Goal: Information Seeking & Learning: Learn about a topic

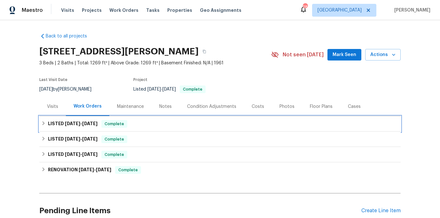
click at [79, 121] on span "[DATE]" at bounding box center [72, 123] width 15 height 4
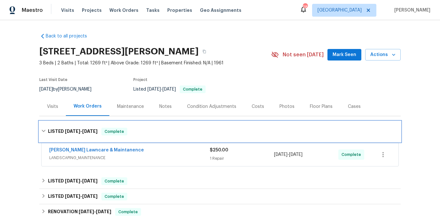
scroll to position [29, 0]
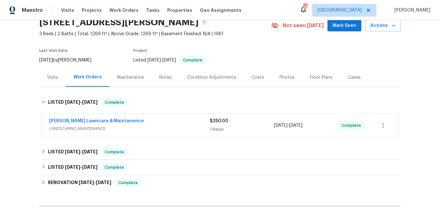
click at [84, 132] on div "[PERSON_NAME] Lawncare & Maintanence LANDSCAPING_MAINTENANCE" at bounding box center [129, 125] width 160 height 15
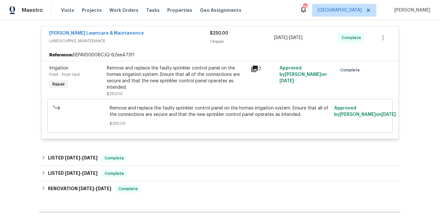
scroll to position [122, 0]
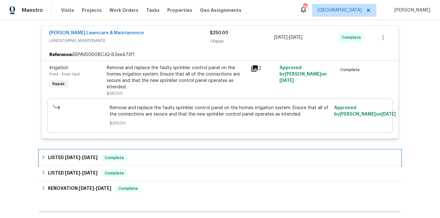
click at [131, 158] on div "LISTED [DATE] - [DATE] Complete" at bounding box center [219, 158] width 357 height 8
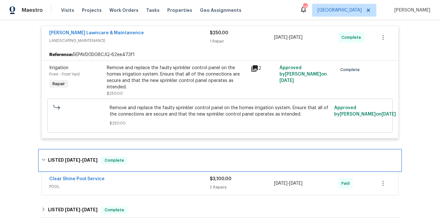
scroll to position [137, 0]
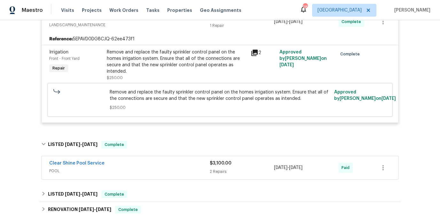
click at [131, 158] on div "Clear Shine Pool Service POOL $3,100.00 2 Repairs [DATE] - [DATE] Paid" at bounding box center [220, 167] width 357 height 23
click at [130, 163] on div "Clear Shine Pool Service" at bounding box center [129, 164] width 160 height 8
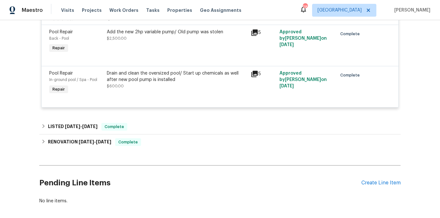
scroll to position [325, 0]
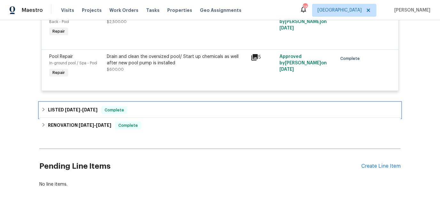
click at [93, 112] on h6 "LISTED [DATE] - [DATE]" at bounding box center [73, 110] width 50 height 8
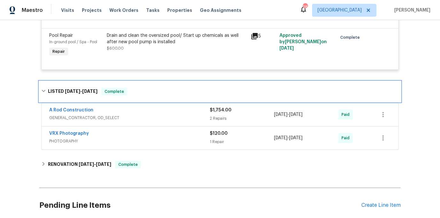
scroll to position [348, 0]
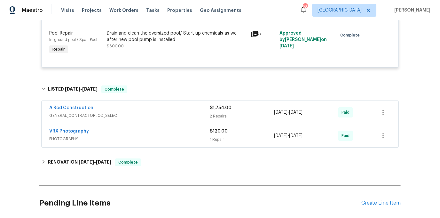
click at [111, 112] on span "GENERAL_CONTRACTOR, OD_SELECT" at bounding box center [129, 115] width 160 height 6
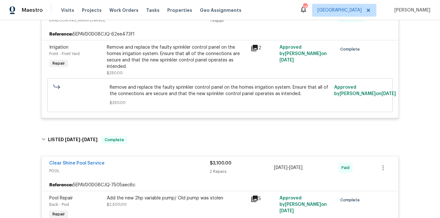
scroll to position [111, 0]
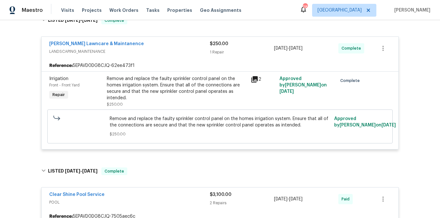
click at [123, 86] on div "Remove and replace the faulty sprinkler control panel on the homes irrigation s…" at bounding box center [177, 88] width 140 height 26
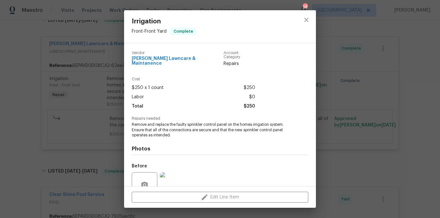
scroll to position [55, 0]
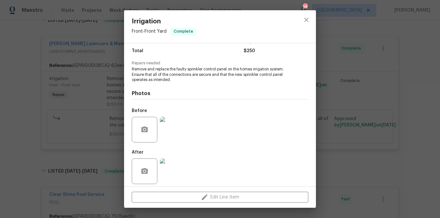
click at [165, 124] on img at bounding box center [173, 130] width 26 height 26
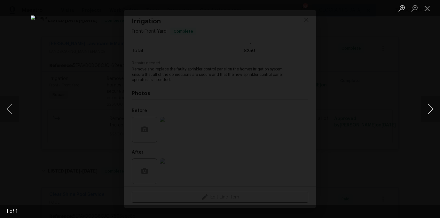
click at [432, 105] on button "Next image" at bounding box center [429, 109] width 19 height 26
click at [430, 107] on button "Next image" at bounding box center [429, 109] width 19 height 26
click at [34, 148] on div "Lightbox" at bounding box center [220, 109] width 440 height 218
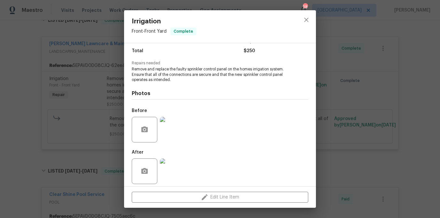
click at [169, 159] on img at bounding box center [173, 171] width 26 height 26
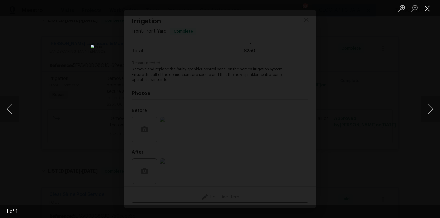
click at [427, 8] on button "Close lightbox" at bounding box center [426, 8] width 13 height 11
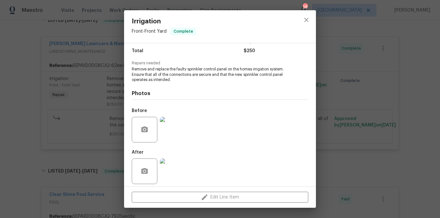
click at [249, 82] on div "Photos Before After" at bounding box center [220, 134] width 176 height 105
click at [87, 107] on div "Irrigation Front - Front Yard Complete Vendor [PERSON_NAME] Lawncare & Maintane…" at bounding box center [220, 109] width 440 height 218
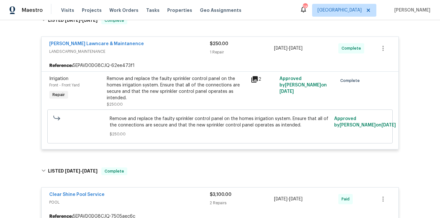
click at [27, 151] on div "Back to all projects [STREET_ADDRESS] 3 Beds | 2 Baths | Total: 1269 ft² | Abov…" at bounding box center [220, 118] width 440 height 197
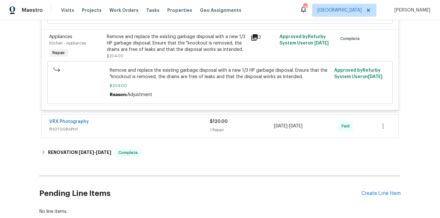
scroll to position [612, 0]
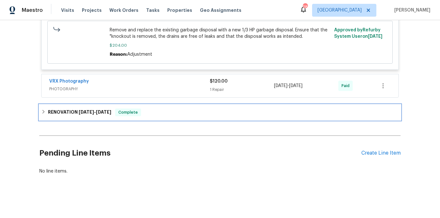
click at [55, 117] on div "RENOVATION [DATE] - [DATE] Complete" at bounding box center [219, 111] width 361 height 15
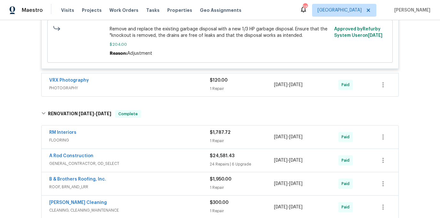
click at [85, 135] on div "RM Interiors" at bounding box center [129, 133] width 160 height 8
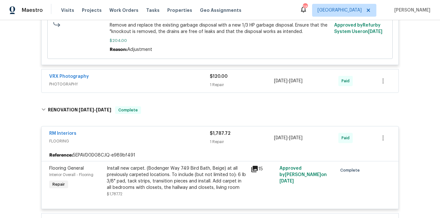
scroll to position [717, 0]
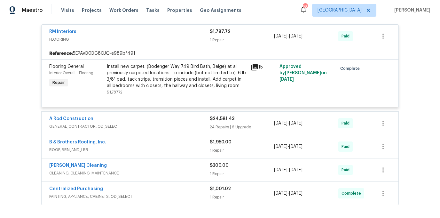
click at [97, 129] on span "GENERAL_CONTRACTOR, OD_SELECT" at bounding box center [129, 126] width 160 height 6
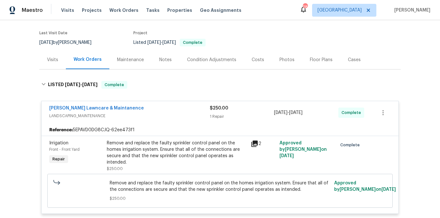
scroll to position [0, 0]
